Goal: Transaction & Acquisition: Purchase product/service

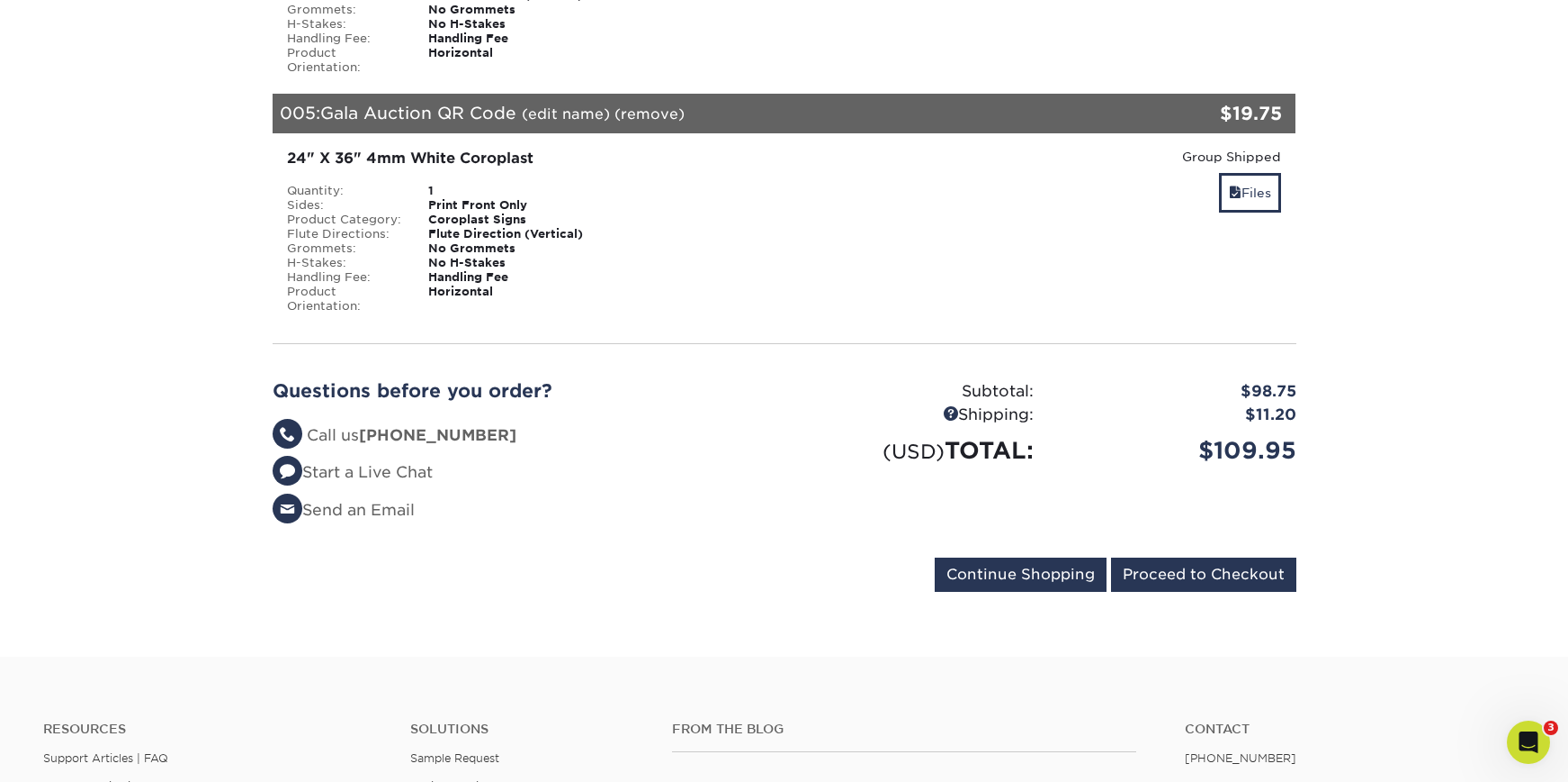
scroll to position [1381, 0]
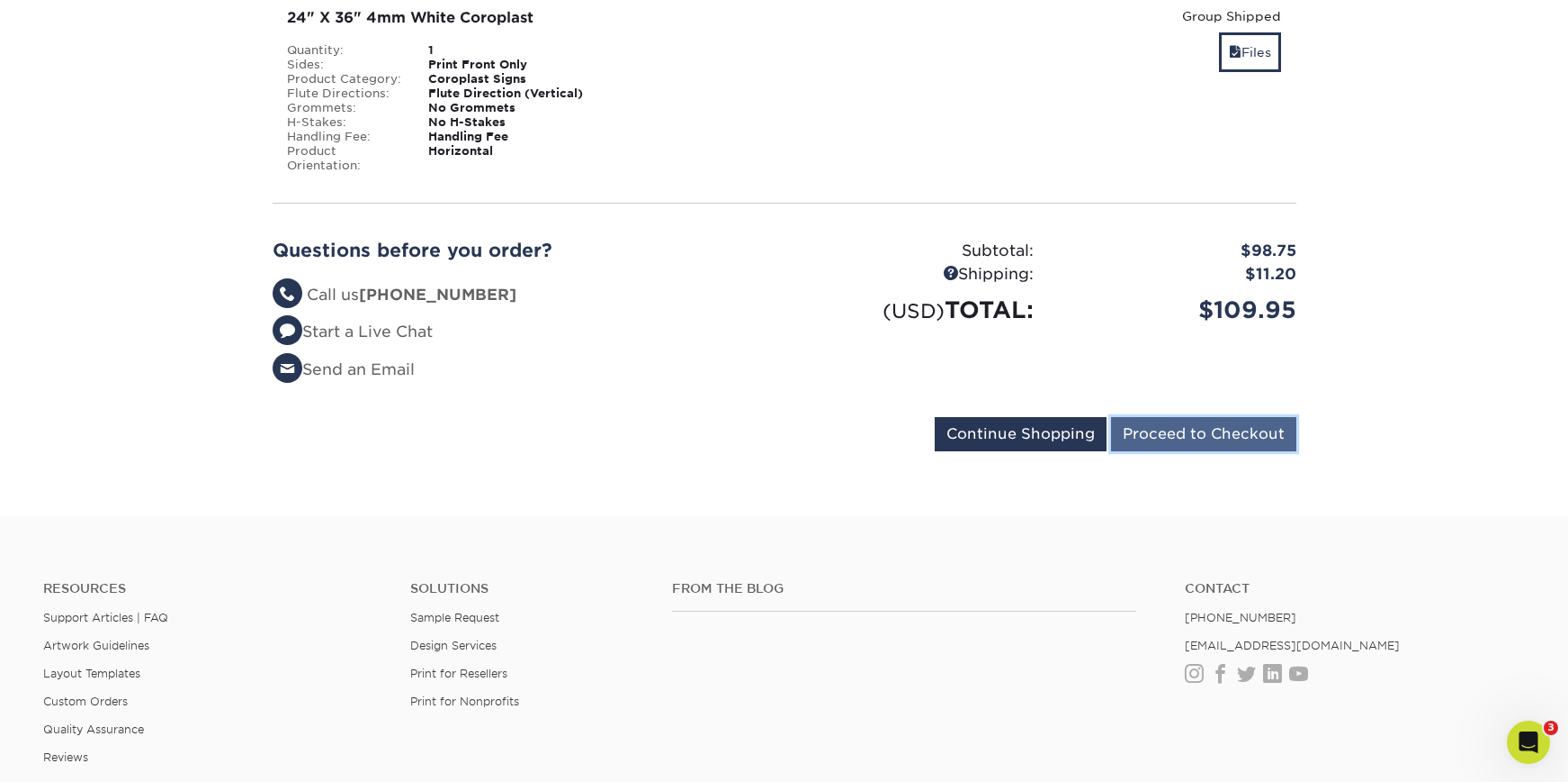
click at [1223, 416] on input "Proceed to Checkout" at bounding box center [1204, 433] width 185 height 34
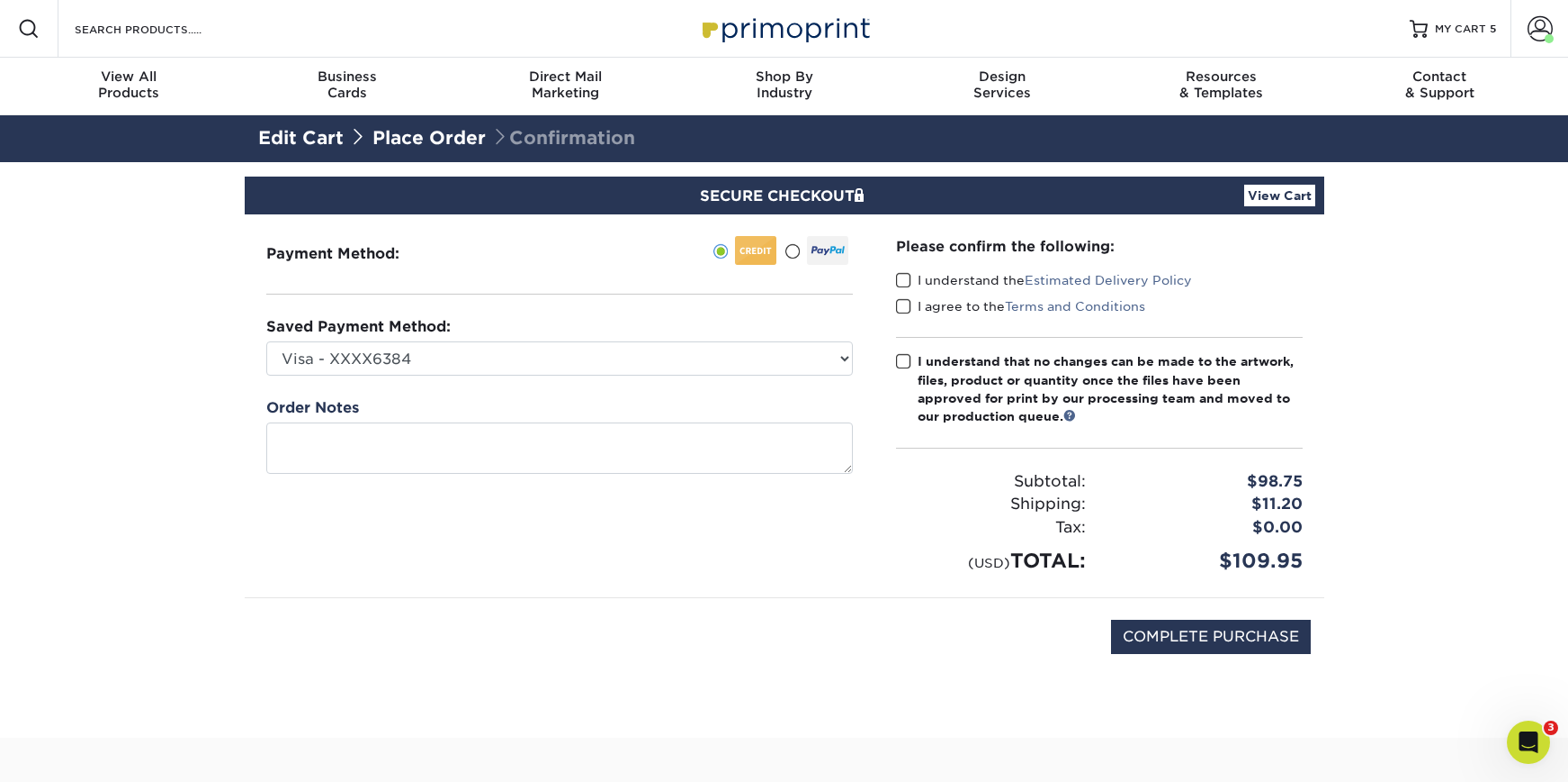
click at [910, 279] on span at bounding box center [903, 280] width 15 height 17
click at [0, 0] on input "I understand the Estimated Delivery Policy" at bounding box center [0, 0] width 0 height 0
click at [906, 296] on div "Please confirm the following: I understand the Estimated Delivery Policy I agre…" at bounding box center [1099, 405] width 407 height 340
click at [905, 300] on span at bounding box center [903, 306] width 15 height 17
click at [0, 0] on input "I agree to the Terms and Conditions" at bounding box center [0, 0] width 0 height 0
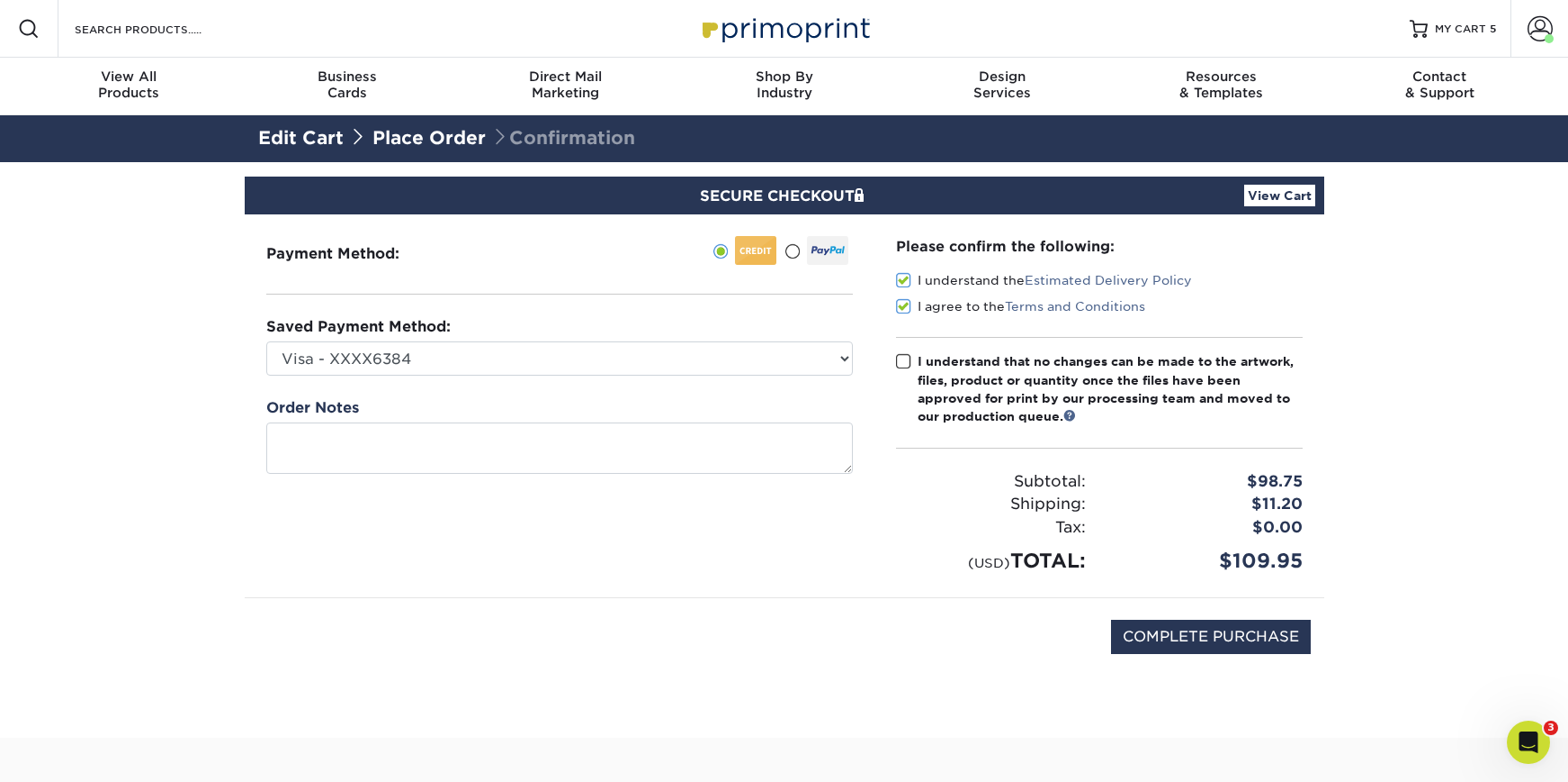
click at [908, 363] on span at bounding box center [903, 361] width 15 height 17
click at [0, 0] on input "I understand that no changes can be made to the artwork, files, product or quan…" at bounding box center [0, 0] width 0 height 0
click at [1204, 647] on input "COMPLETE PURCHASE" at bounding box center [1211, 637] width 200 height 34
type input "PROCESSING, PLEASE WAIT..."
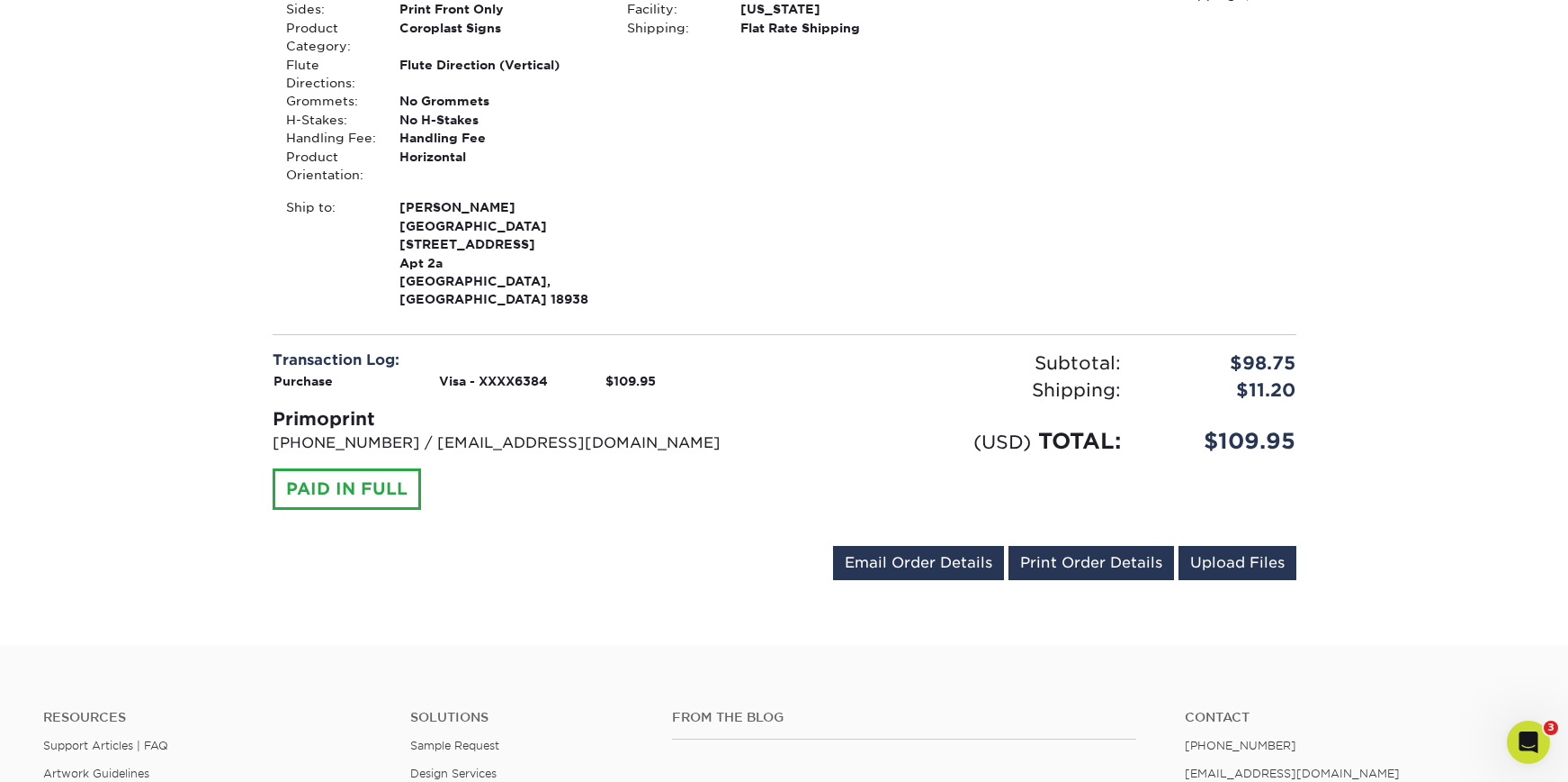
scroll to position [2333, 0]
click at [1114, 545] on link "Print Order Details" at bounding box center [1091, 562] width 165 height 34
